Goal: Task Accomplishment & Management: Use online tool/utility

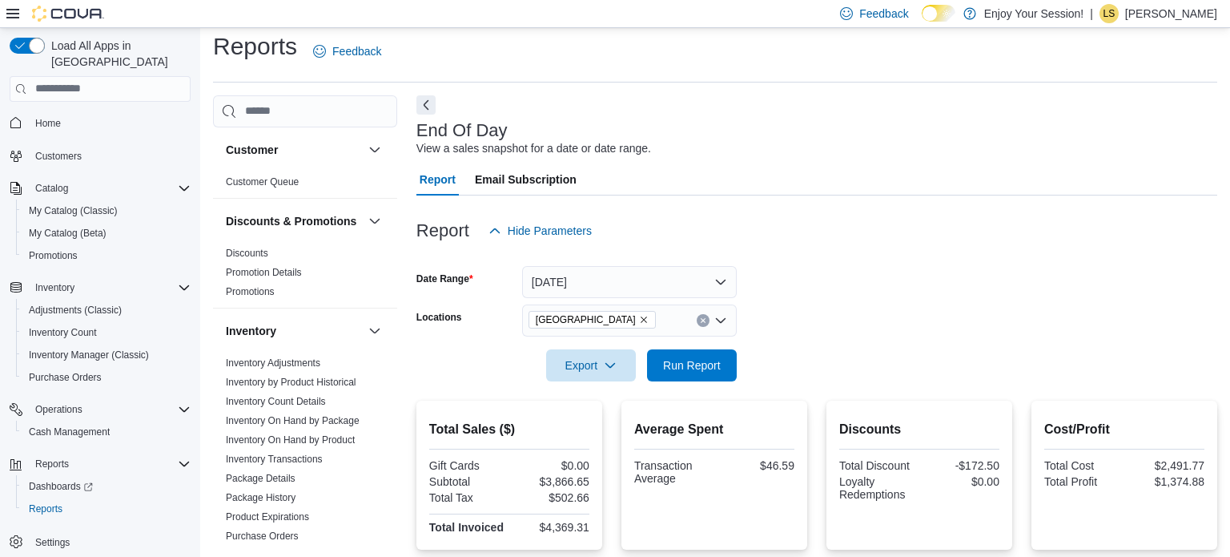
scroll to position [10, 0]
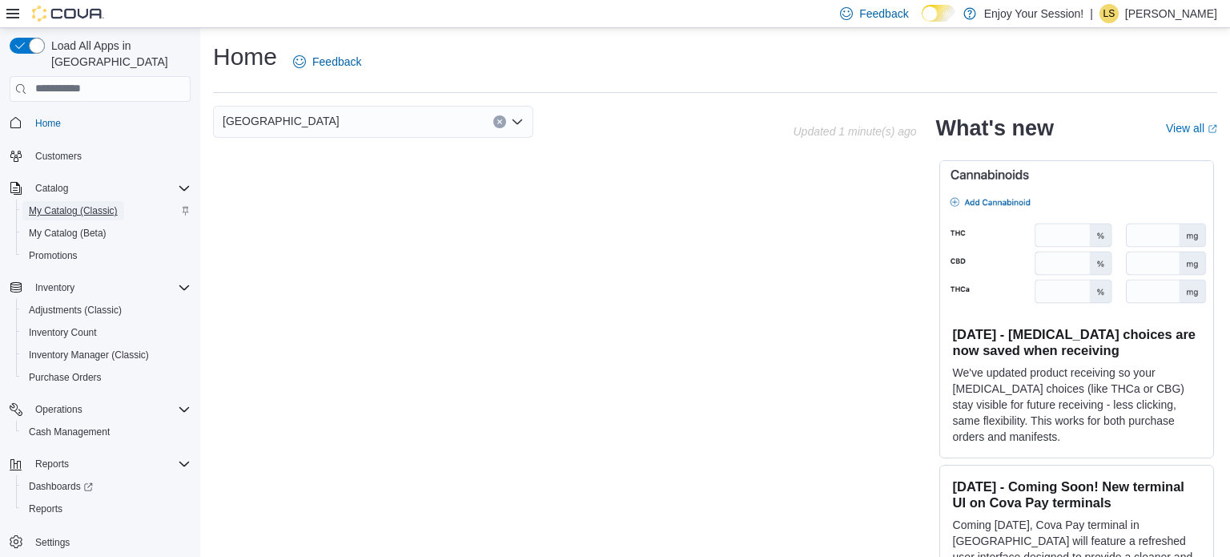
click at [78, 204] on span "My Catalog (Classic)" at bounding box center [73, 210] width 89 height 13
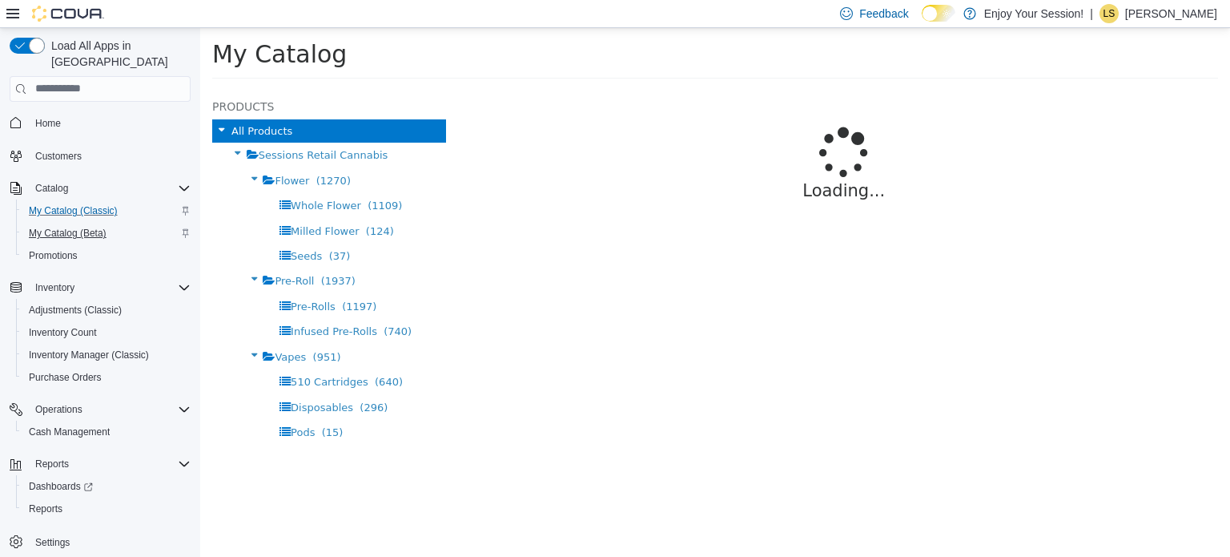
select select "**********"
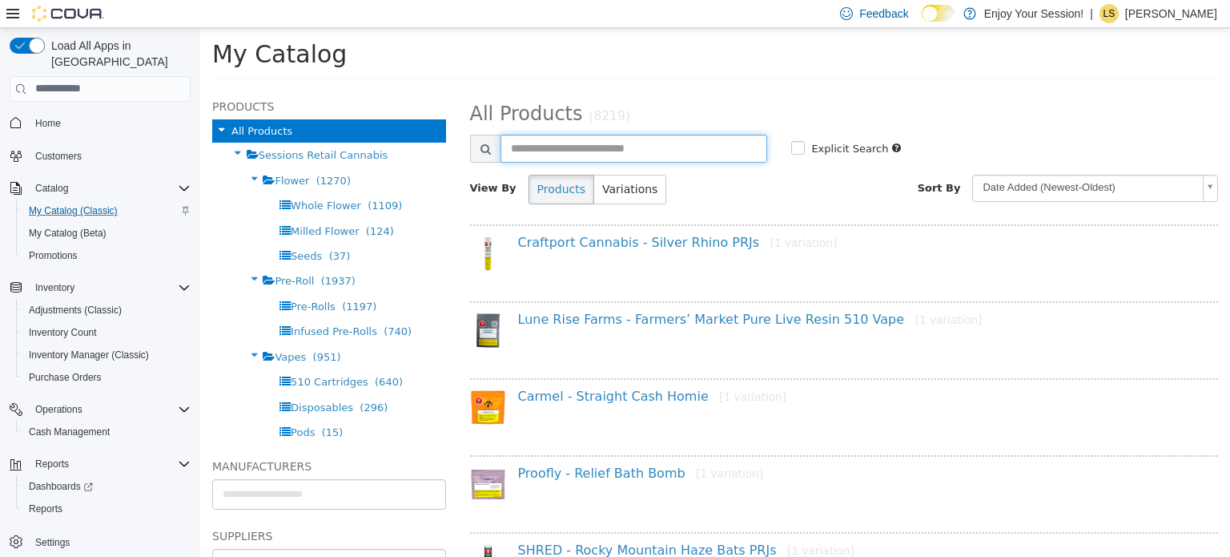
click at [537, 151] on input "text" at bounding box center [634, 148] width 267 height 28
type input "****"
select select "**********"
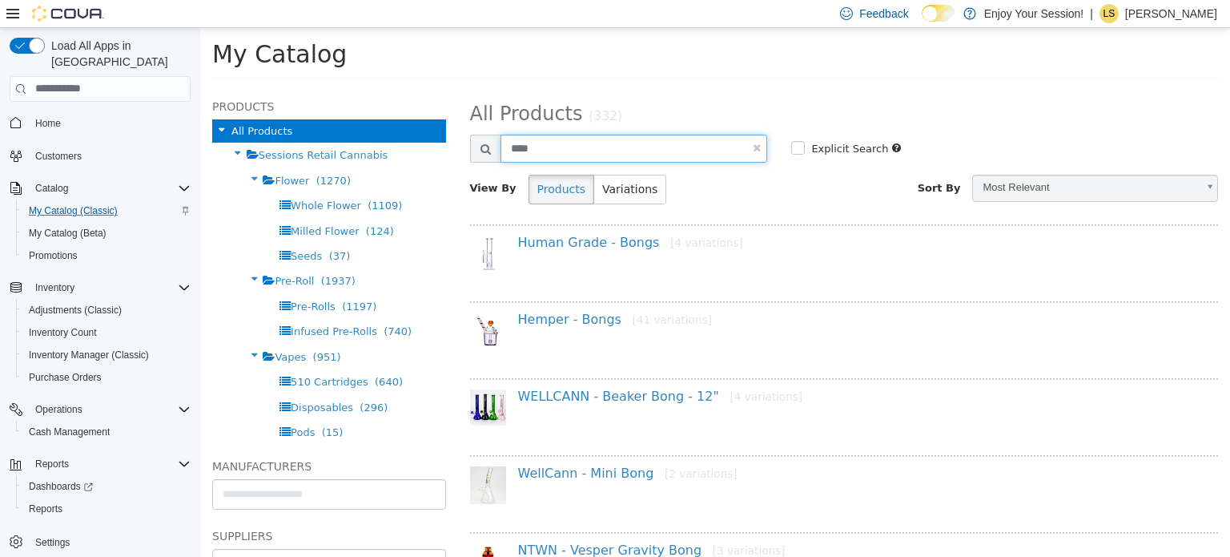
click at [558, 145] on input "****" at bounding box center [634, 148] width 267 height 28
type input "*"
type input "********"
select select "**********"
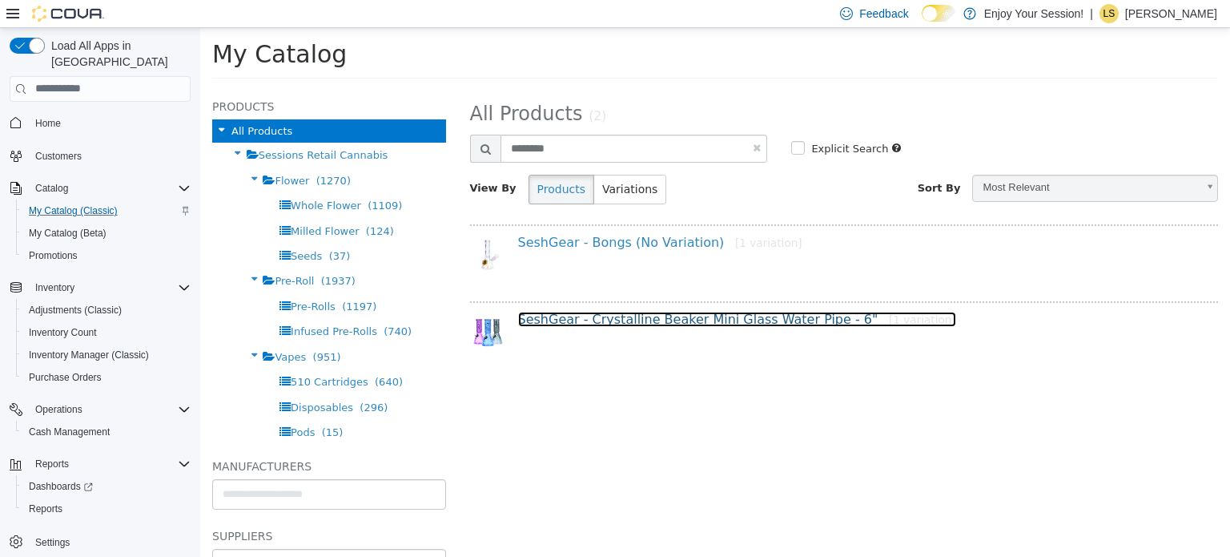
click at [599, 316] on link "SeshGear - Crystalline Beaker Mini Glass Water Pipe - 6" [1 variation]" at bounding box center [737, 318] width 438 height 15
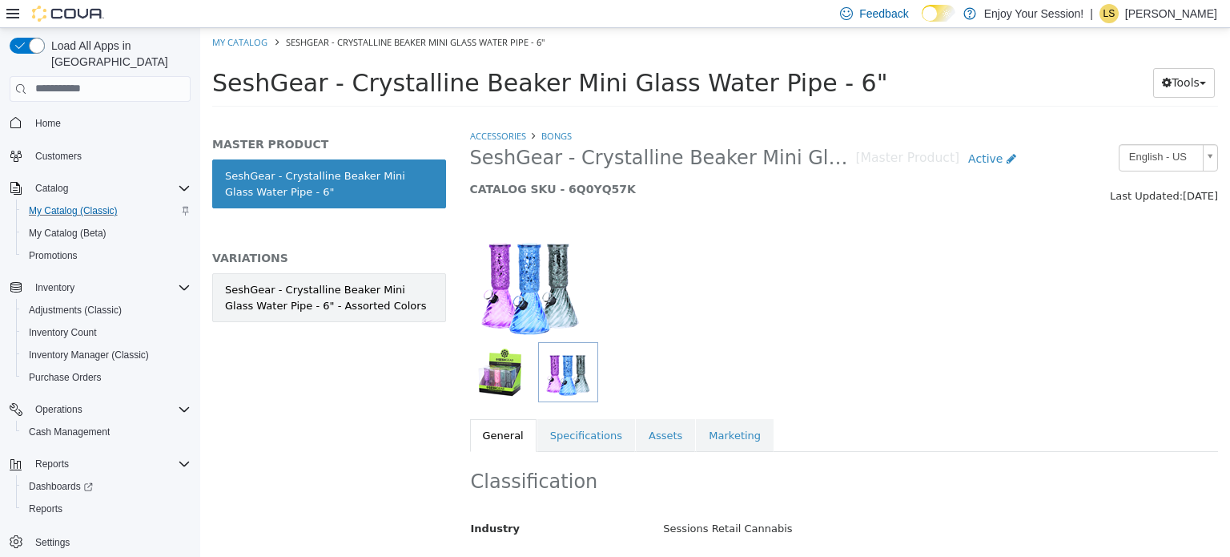
click at [390, 307] on div "SeshGear - Crystalline Beaker Mini Glass Water Pipe - 6" - Assorted Colors" at bounding box center [329, 296] width 208 height 31
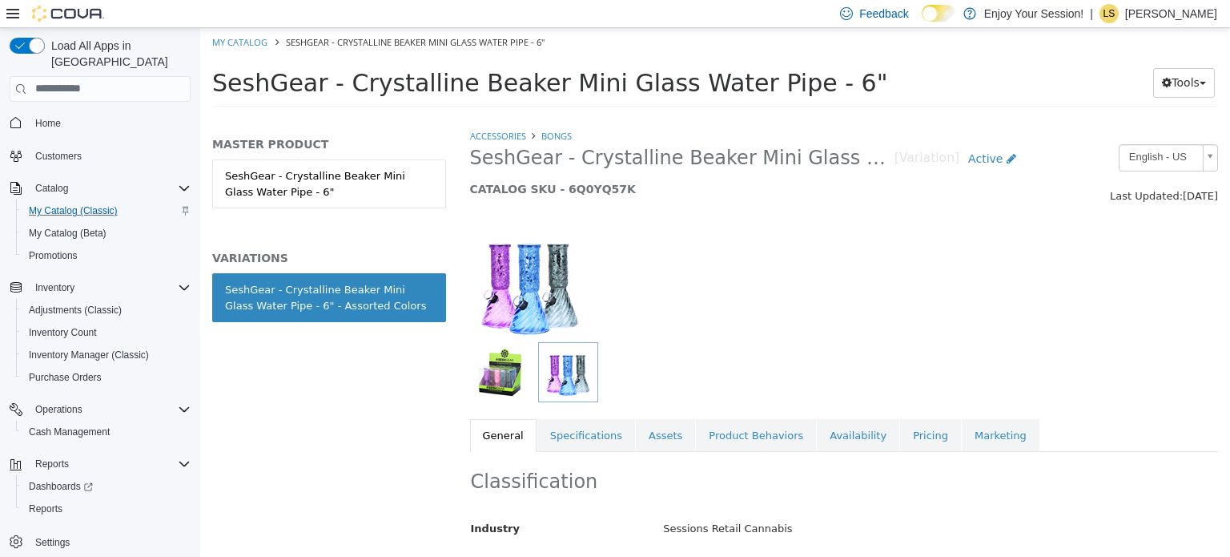
click at [557, 188] on h5 "CATALOG SKU - 6Q0YQ57K" at bounding box center [747, 188] width 555 height 14
drag, startPoint x: 557, startPoint y: 188, endPoint x: 612, endPoint y: 188, distance: 54.5
click at [612, 188] on h5 "CATALOG SKU - 6Q0YQ57K" at bounding box center [747, 188] width 555 height 14
click at [572, 186] on h5 "CATALOG SKU - 6Q0YQ57K" at bounding box center [747, 188] width 555 height 14
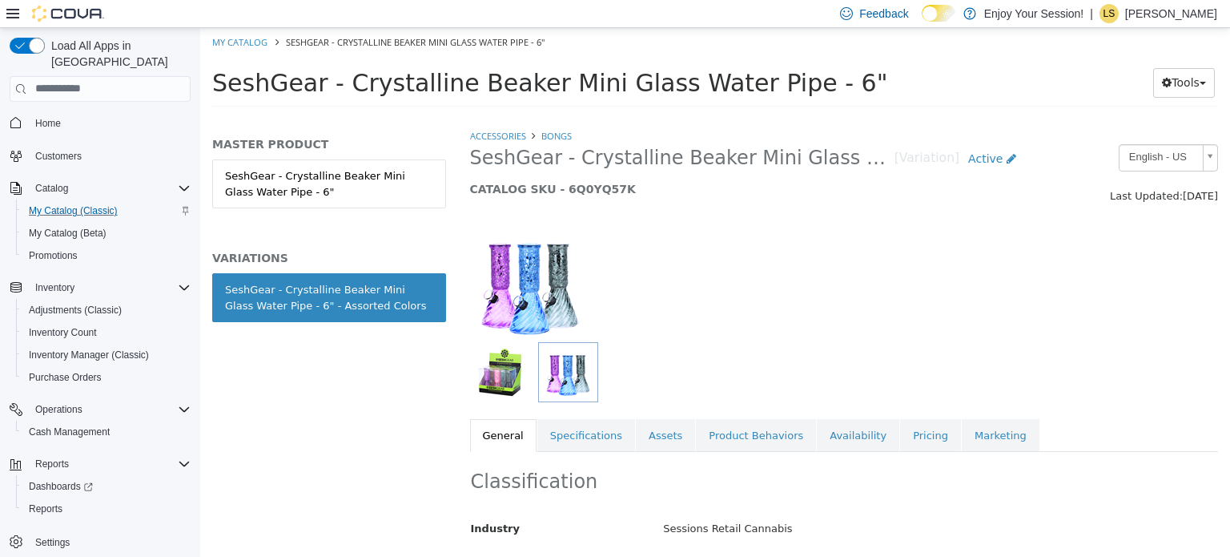
click at [572, 186] on h5 "CATALOG SKU - 6Q0YQ57K" at bounding box center [747, 188] width 555 height 14
click at [578, 190] on h5 "CATALOG SKU - 6Q0YQ57K" at bounding box center [747, 188] width 555 height 14
click at [577, 193] on h5 "CATALOG SKU - 6Q0YQ57K" at bounding box center [747, 188] width 555 height 14
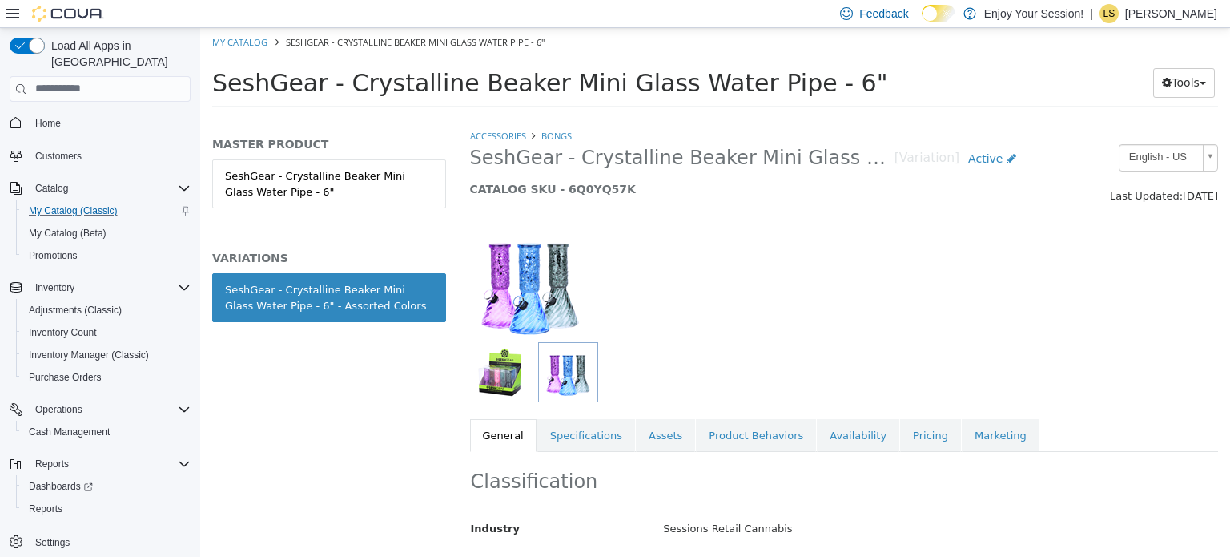
click at [577, 188] on h5 "CATALOG SKU - 6Q0YQ57K" at bounding box center [747, 188] width 555 height 14
click at [585, 190] on h5 "CATALOG SKU - 6Q0YQ57K" at bounding box center [747, 188] width 555 height 14
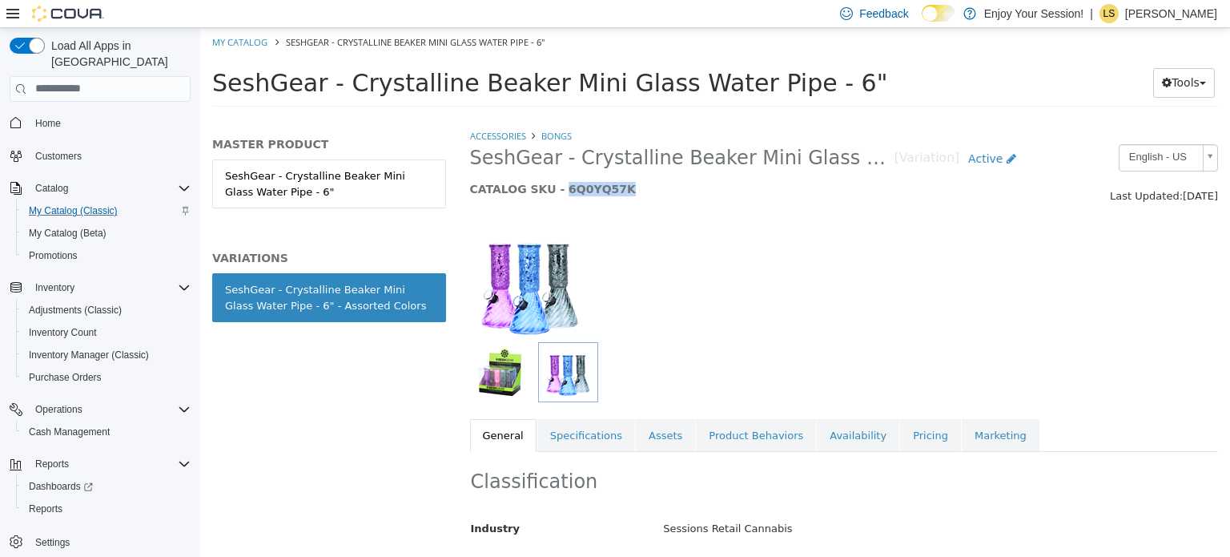
copy h5 "6Q0YQ57K"
click at [526, 161] on span "SeshGear - Crystalline Beaker Mini Glass Water Pipe - 6" - Assorted Colors" at bounding box center [682, 157] width 424 height 25
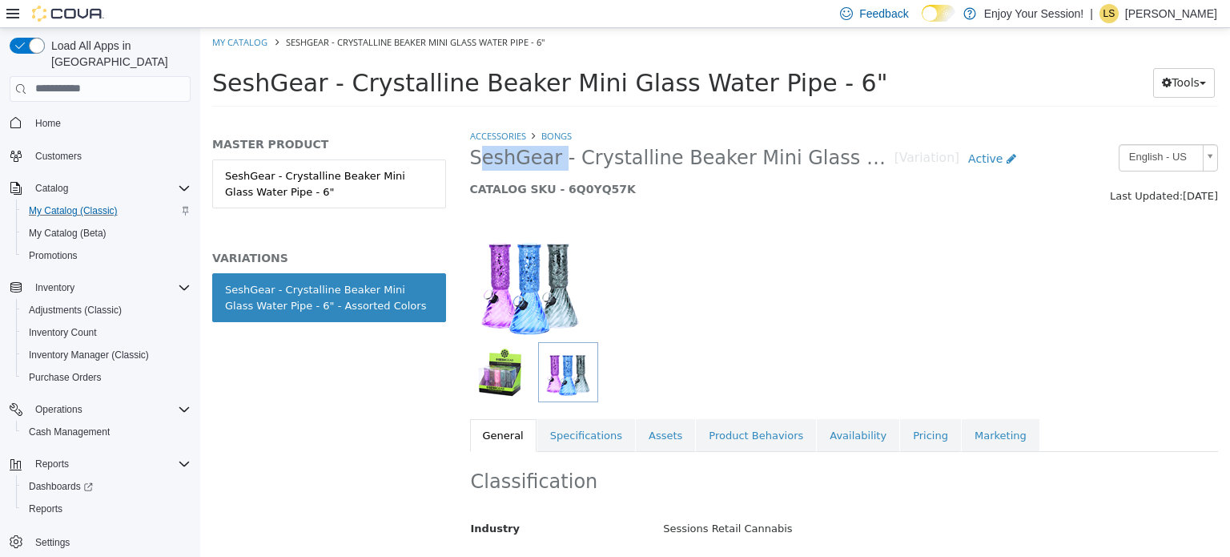
click at [526, 161] on span "SeshGear - Crystalline Beaker Mini Glass Water Pipe - 6" - Assorted Colors" at bounding box center [682, 157] width 424 height 25
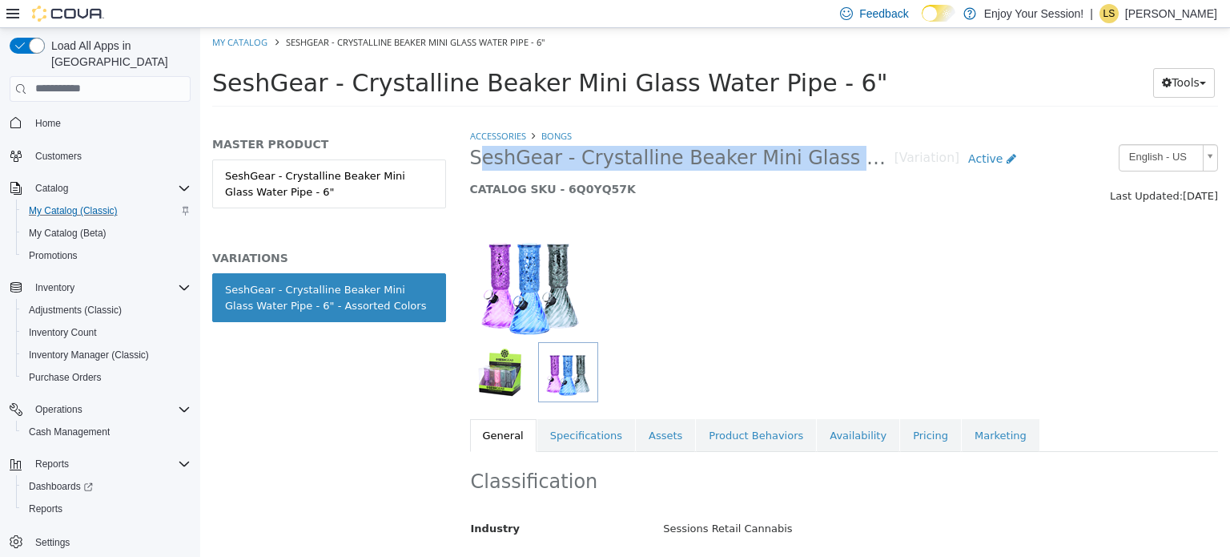
click at [526, 161] on span "SeshGear - Crystalline Beaker Mini Glass Water Pipe - 6" - Assorted Colors" at bounding box center [682, 157] width 424 height 25
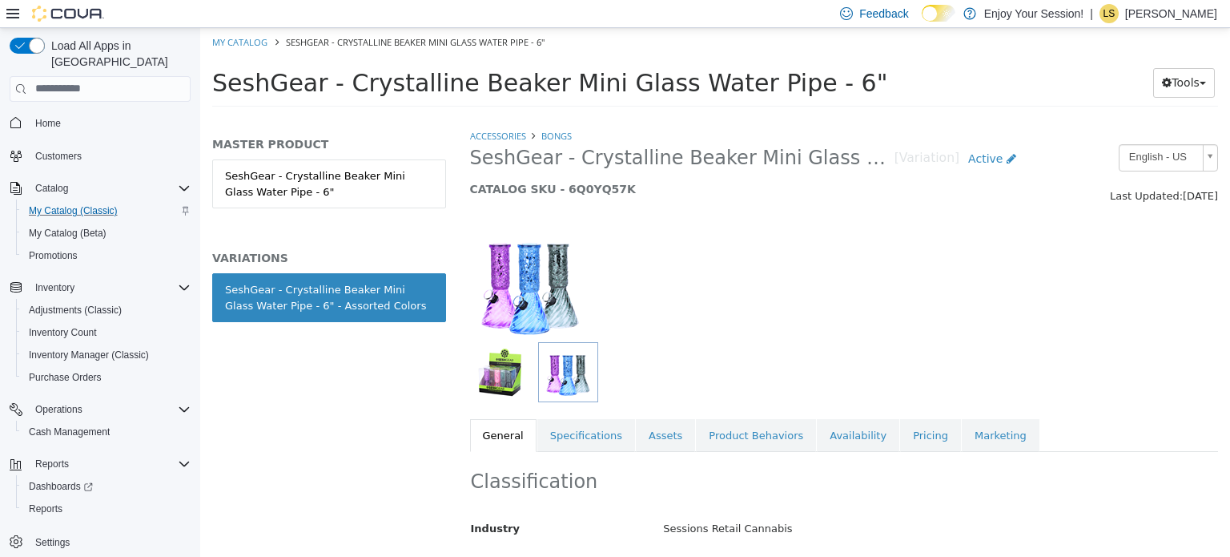
click at [526, 161] on span "SeshGear - Crystalline Beaker Mini Glass Water Pipe - 6" - Assorted Colors" at bounding box center [682, 157] width 424 height 25
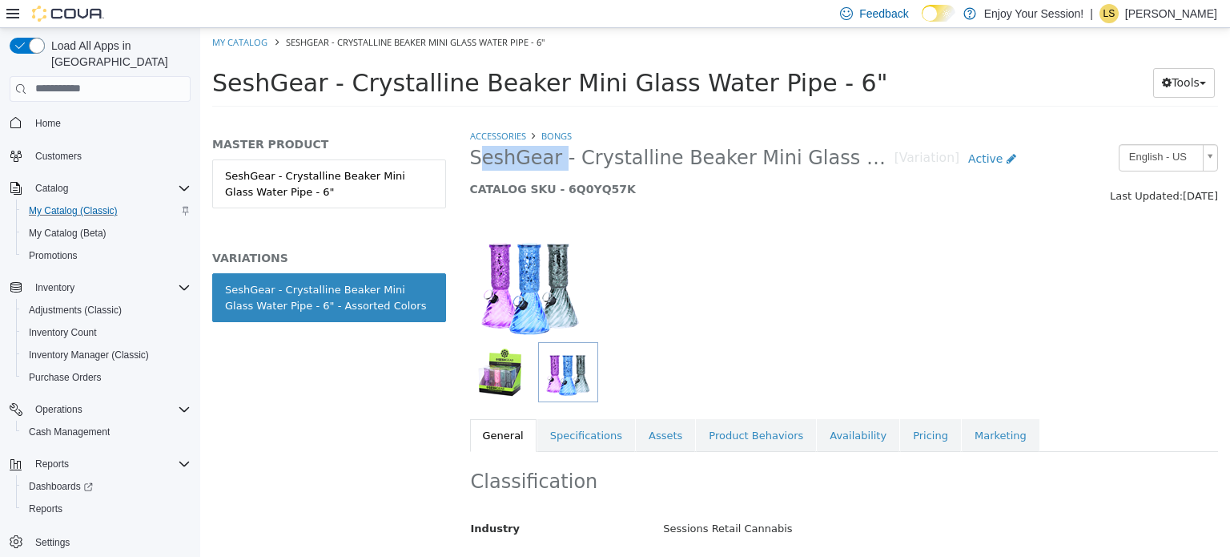
click at [526, 161] on span "SeshGear - Crystalline Beaker Mini Glass Water Pipe - 6" - Assorted Colors" at bounding box center [682, 157] width 424 height 25
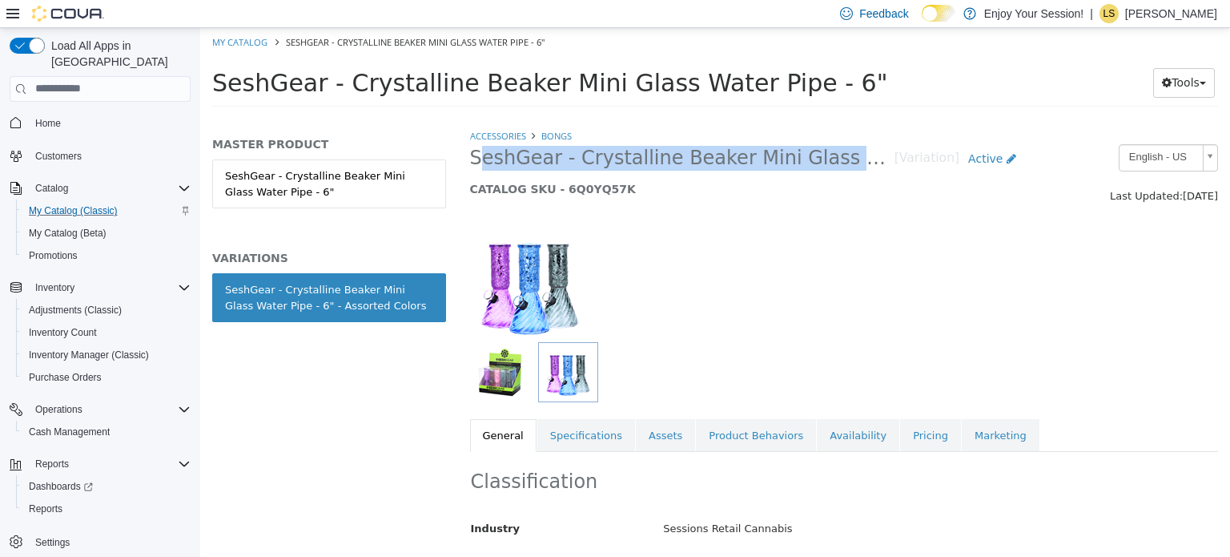
click at [523, 83] on span "SeshGear - Crystalline Beaker Mini Glass Water Pipe - 6"" at bounding box center [549, 82] width 675 height 28
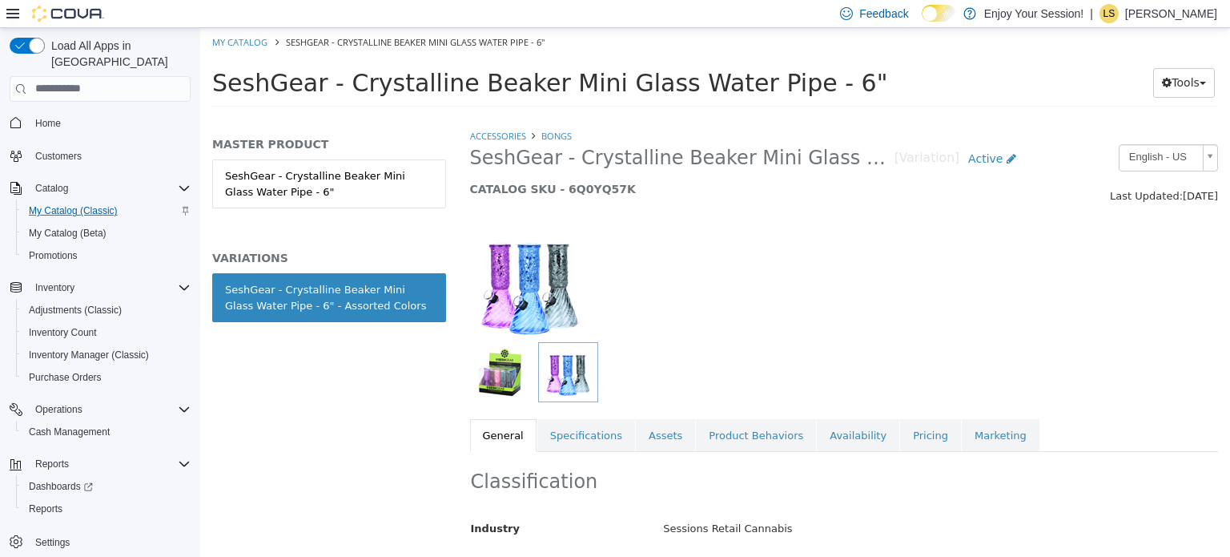
click at [523, 83] on span "SeshGear - Crystalline Beaker Mini Glass Water Pipe - 6"" at bounding box center [549, 82] width 675 height 28
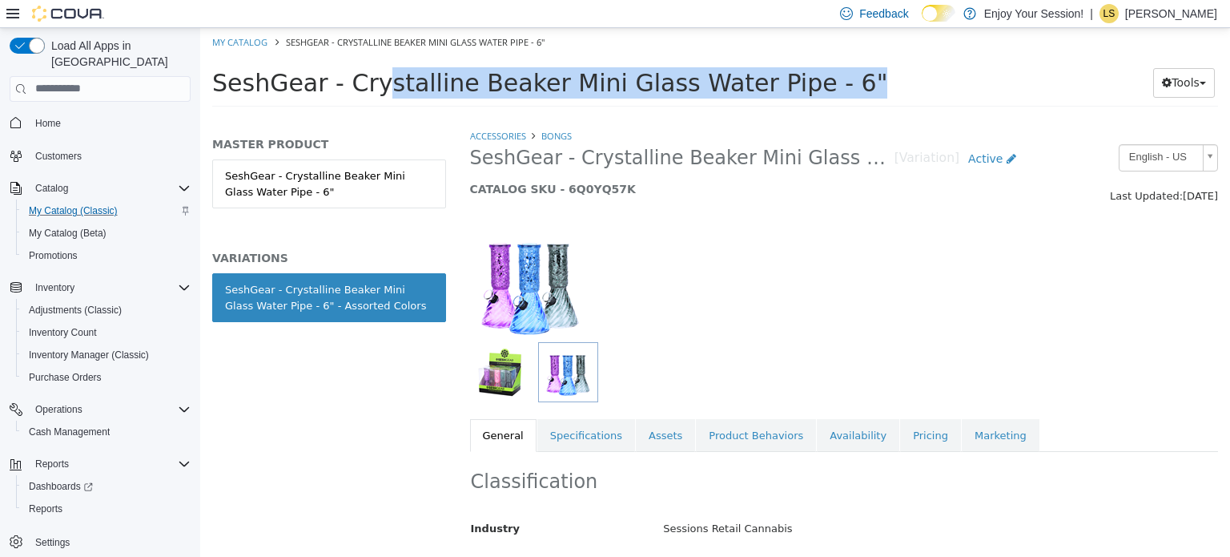
click at [523, 83] on span "SeshGear - Crystalline Beaker Mini Glass Water Pipe - 6"" at bounding box center [549, 82] width 675 height 28
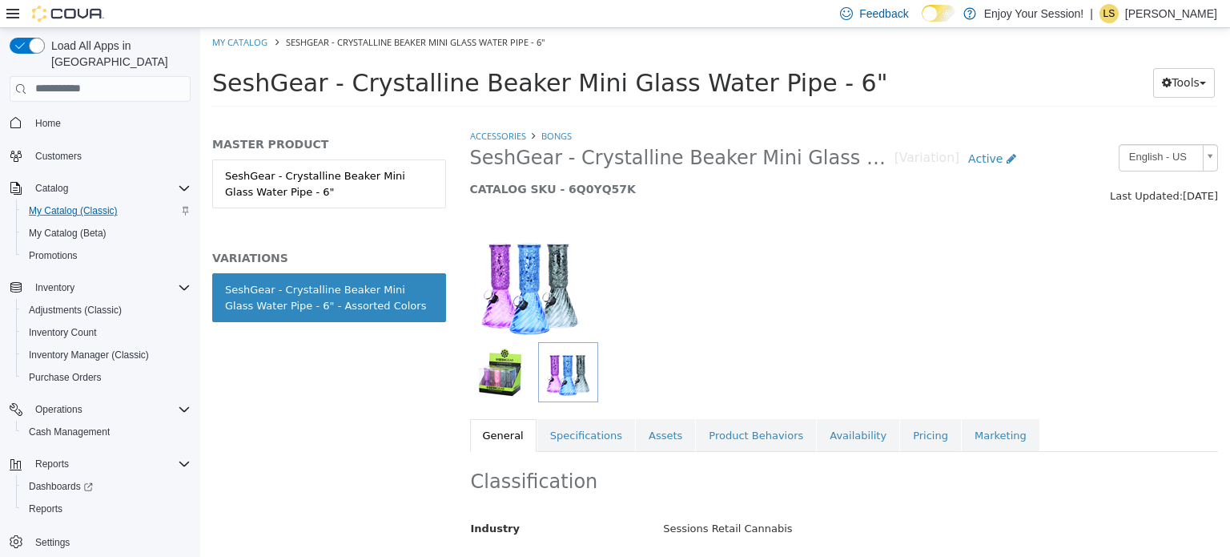
click at [523, 83] on span "SeshGear - Crystalline Beaker Mini Glass Water Pipe - 6"" at bounding box center [549, 82] width 675 height 28
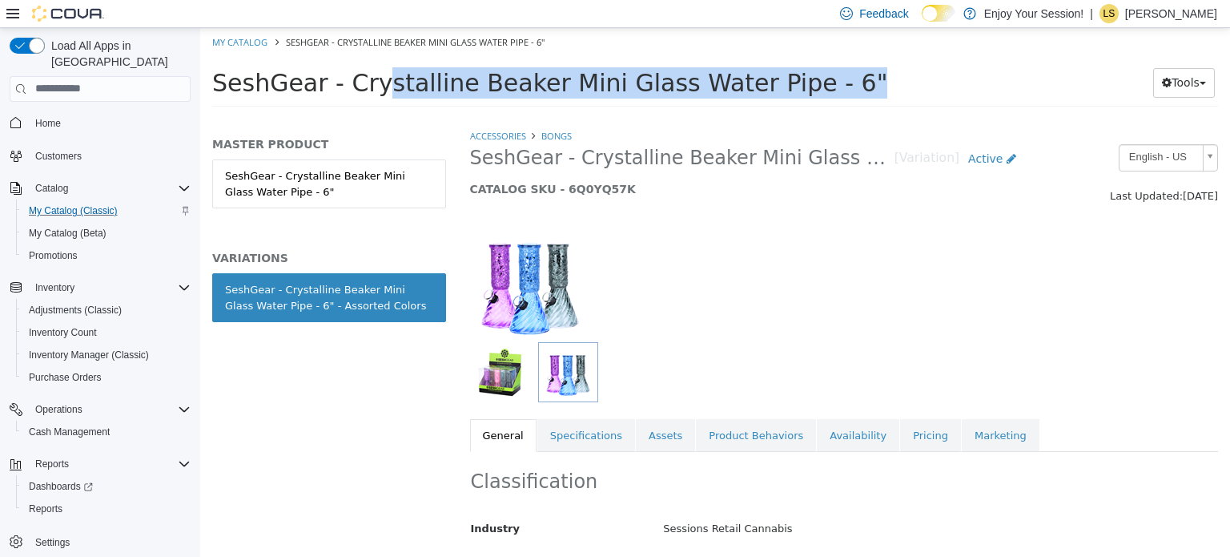
click at [523, 83] on span "SeshGear - Crystalline Beaker Mini Glass Water Pipe - 6"" at bounding box center [549, 82] width 675 height 28
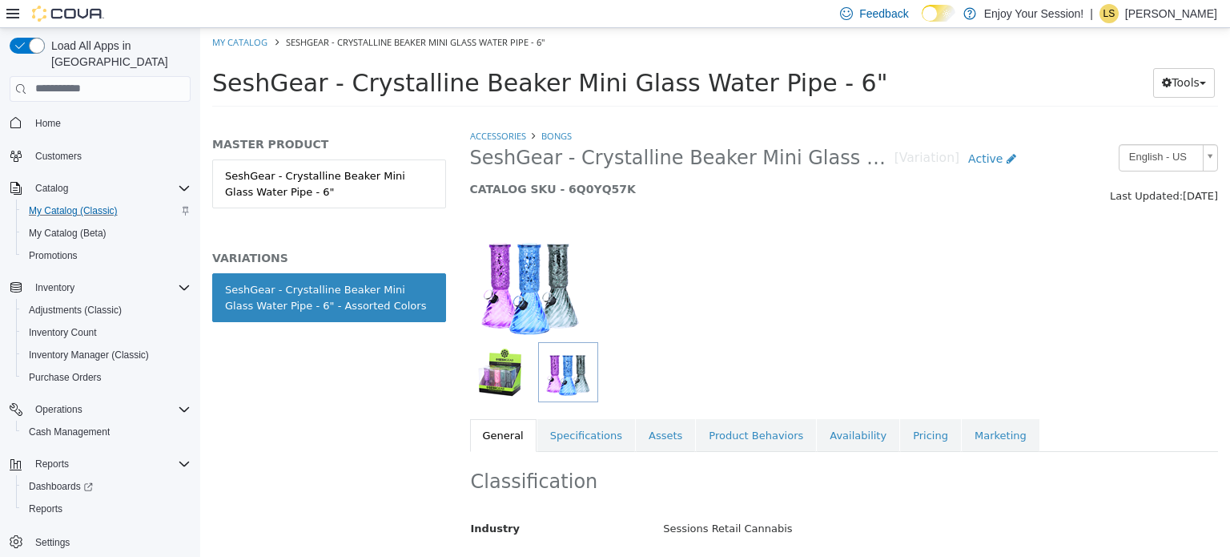
click at [523, 83] on span "SeshGear - Crystalline Beaker Mini Glass Water Pipe - 6"" at bounding box center [549, 82] width 675 height 28
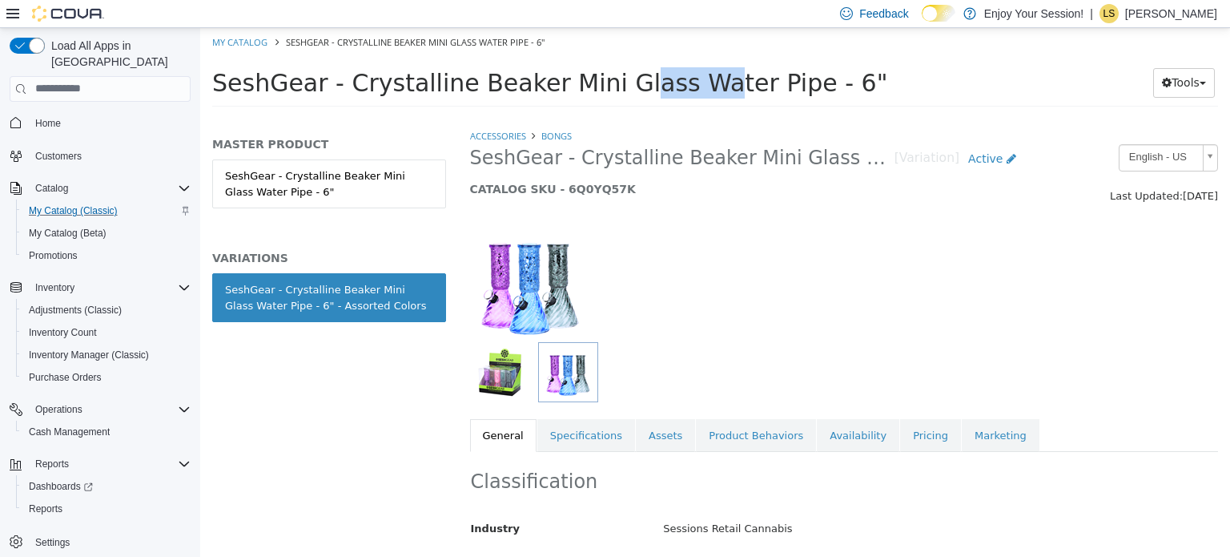
click at [523, 83] on span "SeshGear - Crystalline Beaker Mini Glass Water Pipe - 6"" at bounding box center [549, 82] width 675 height 28
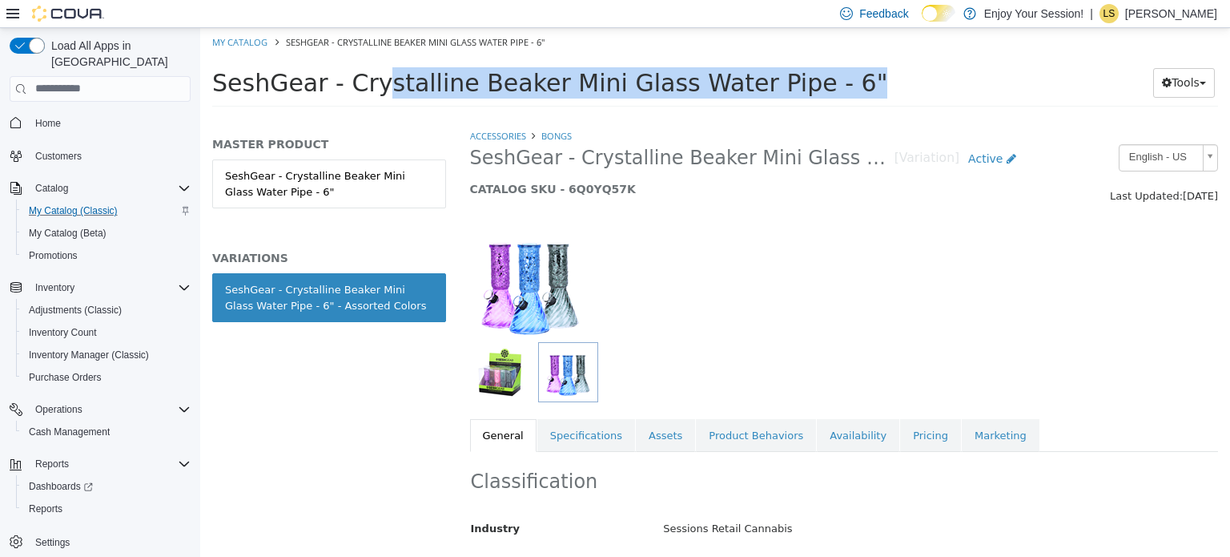
copy div "SeshGear - Crystalline Beaker Mini Glass Water Pipe - 6" Tools Print Labels"
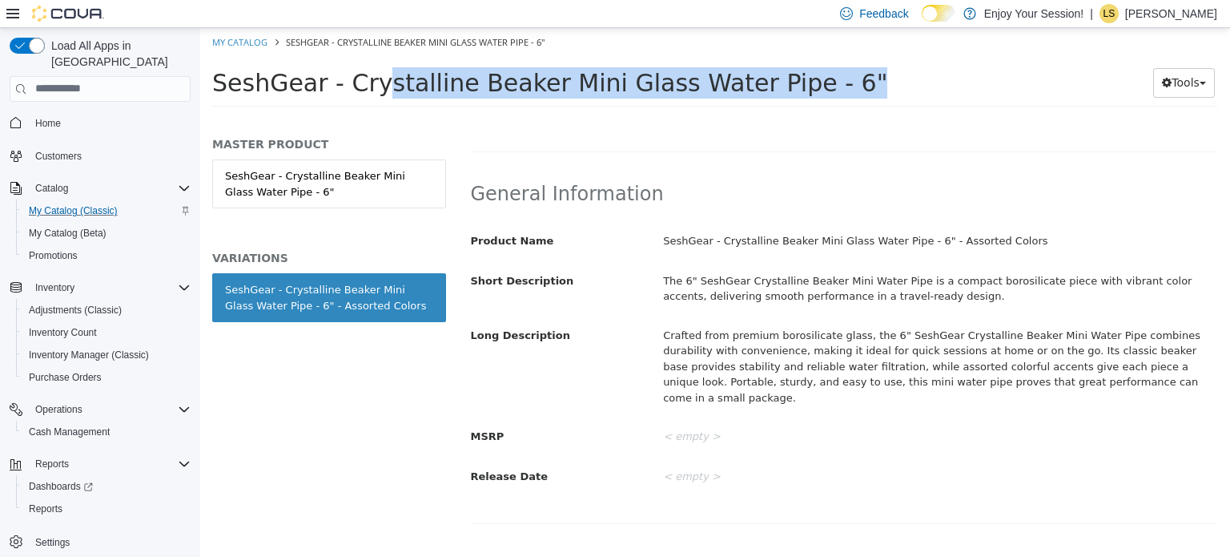
scroll to position [469, 0]
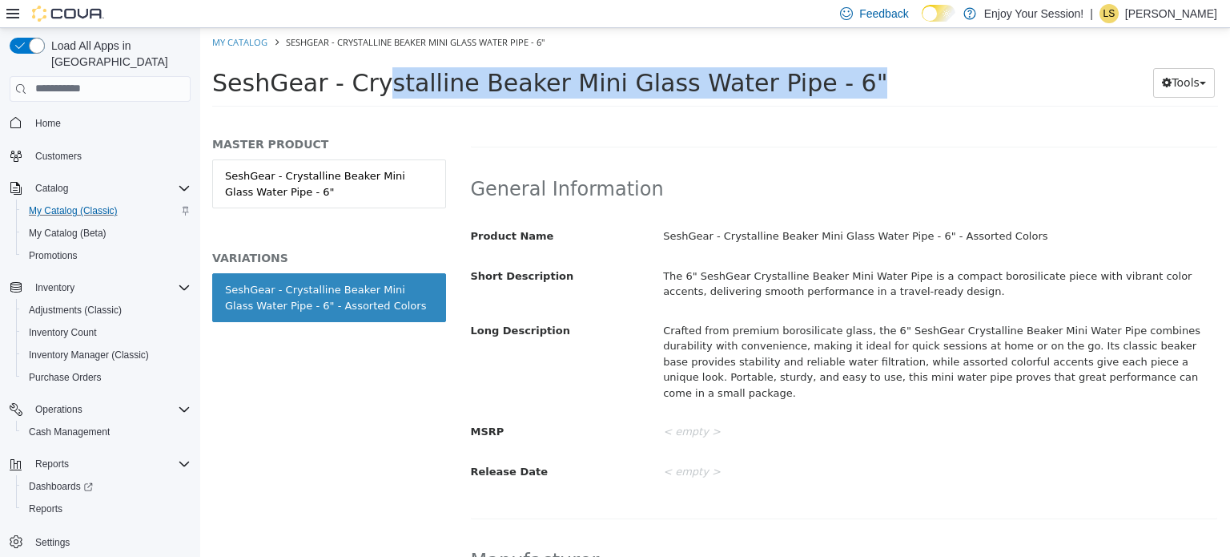
click at [736, 234] on div "SeshGear - Crystalline Beaker Mini Glass Water Pipe - 6" - Assorted Colors" at bounding box center [940, 236] width 578 height 28
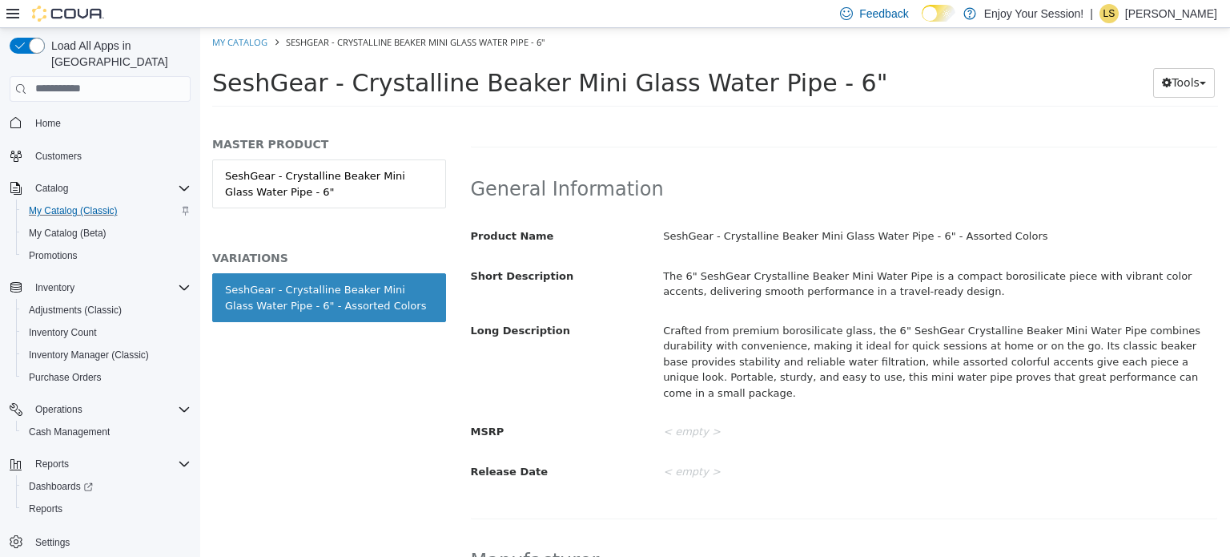
click at [736, 234] on div "SeshGear - Crystalline Beaker Mini Glass Water Pipe - 6" - Assorted Colors" at bounding box center [940, 236] width 578 height 28
click at [705, 285] on div "The 6" SeshGear Crystalline Beaker Mini Water Pipe is a compact borosilicate pi…" at bounding box center [940, 283] width 578 height 42
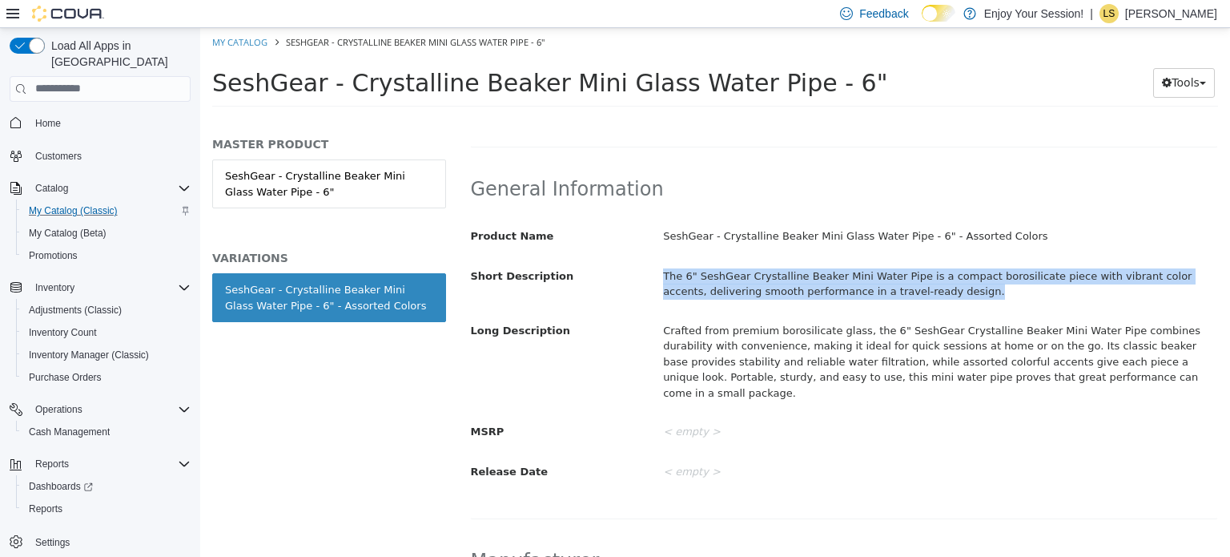
copy div "The 6" SeshGear Crystalline Beaker Mini Water Pipe is a compact borosilicate pi…"
